Goal: Ask a question: Seek information or help from site administrators or community

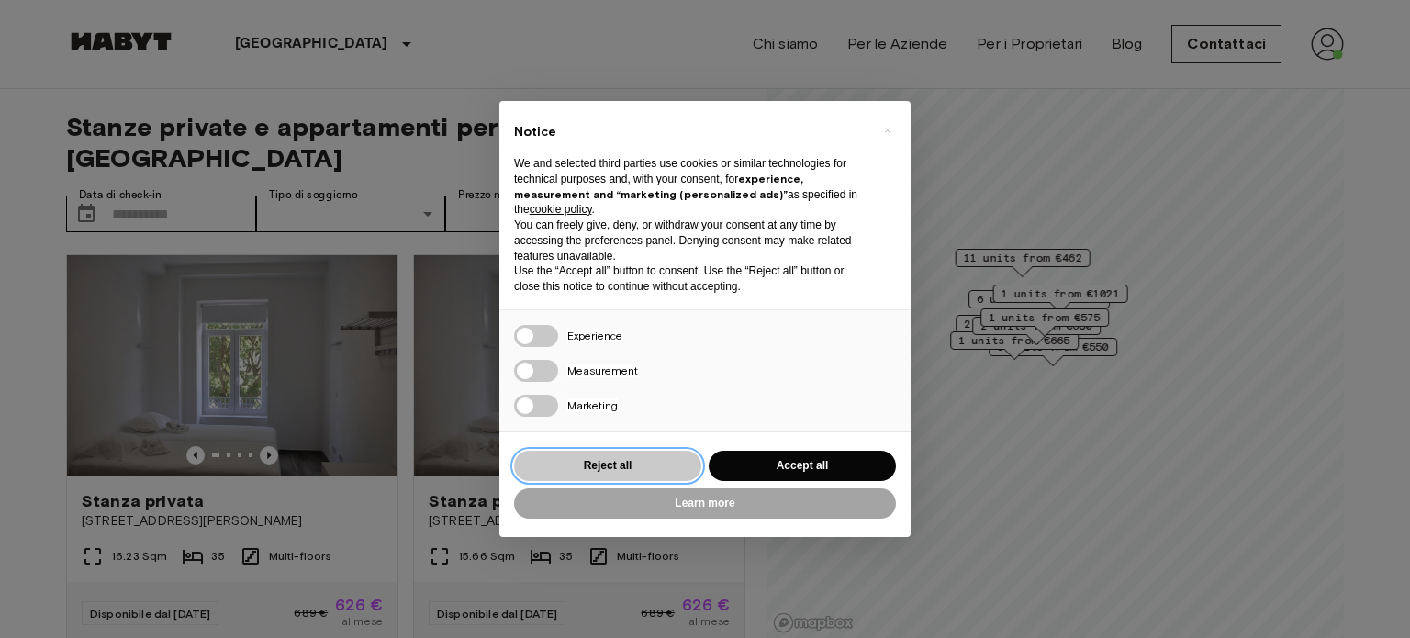
click at [656, 454] on button "Reject all" at bounding box center [607, 466] width 187 height 30
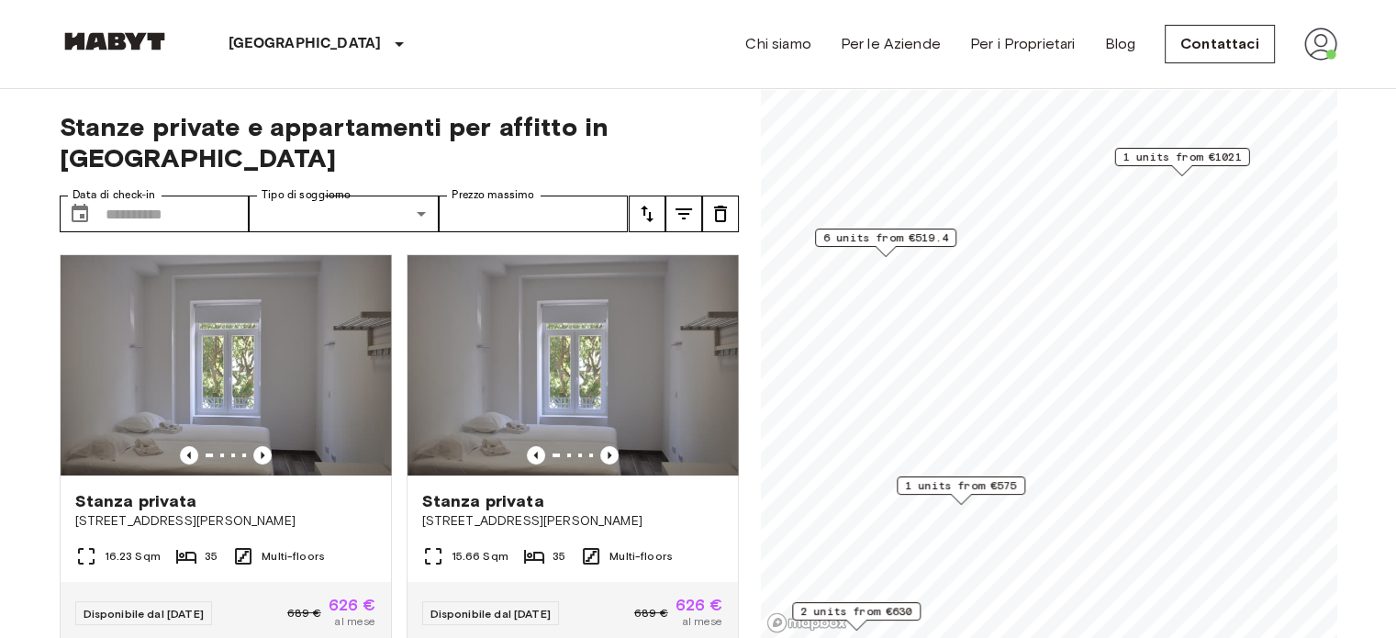
click at [1309, 54] on img at bounding box center [1320, 44] width 33 height 33
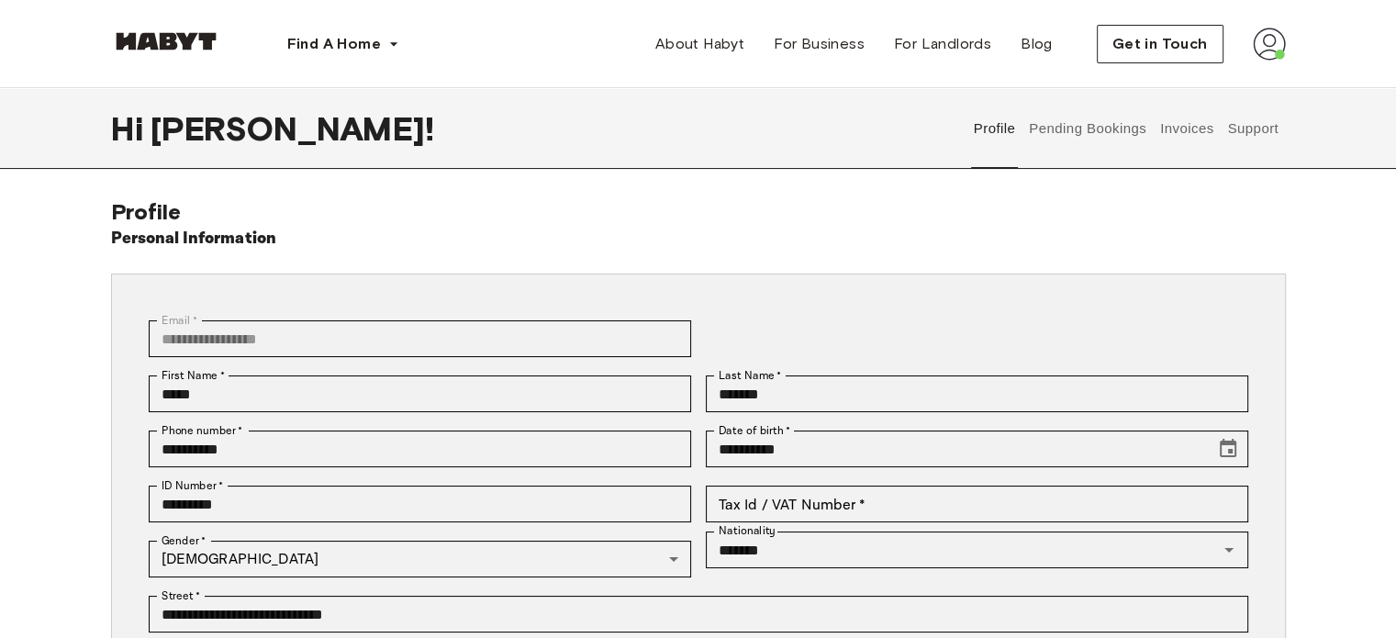
click at [1234, 138] on button "Support" at bounding box center [1253, 128] width 56 height 81
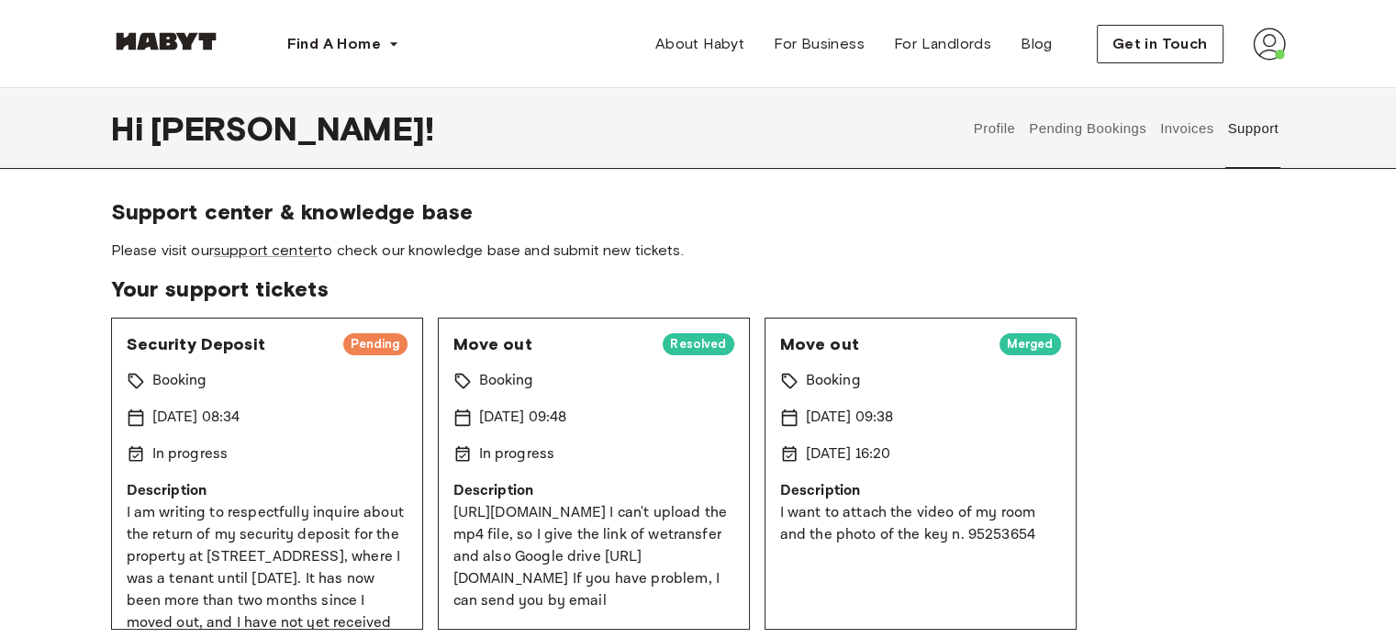
click at [229, 344] on span "Security Deposit" at bounding box center [228, 344] width 203 height 22
click at [340, 359] on div "Security Deposit Pending Booking 15 Sep 2025 08:34 In progress Description I am…" at bounding box center [267, 474] width 312 height 312
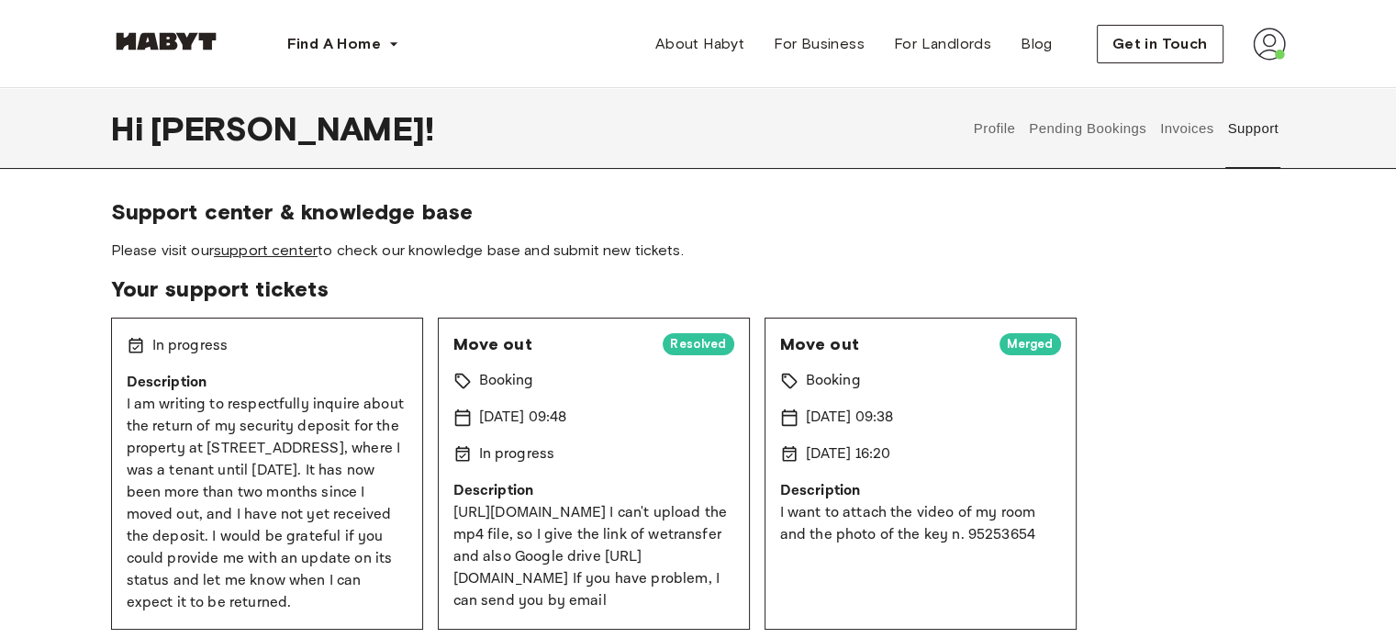
click at [277, 258] on link "support center" at bounding box center [266, 249] width 104 height 17
